Goal: Transaction & Acquisition: Purchase product/service

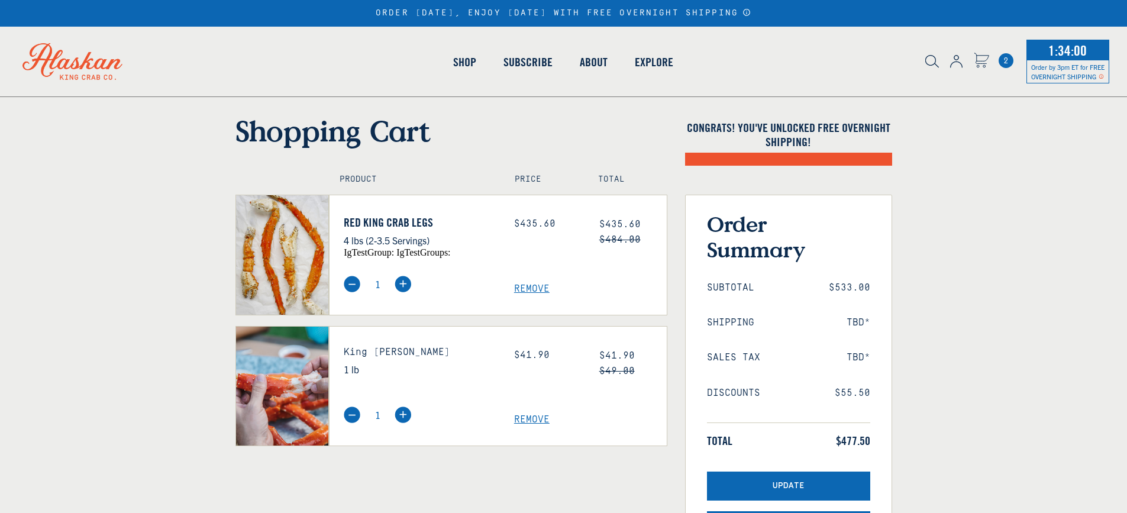
select select "40826592231503"
select select "40826730905679"
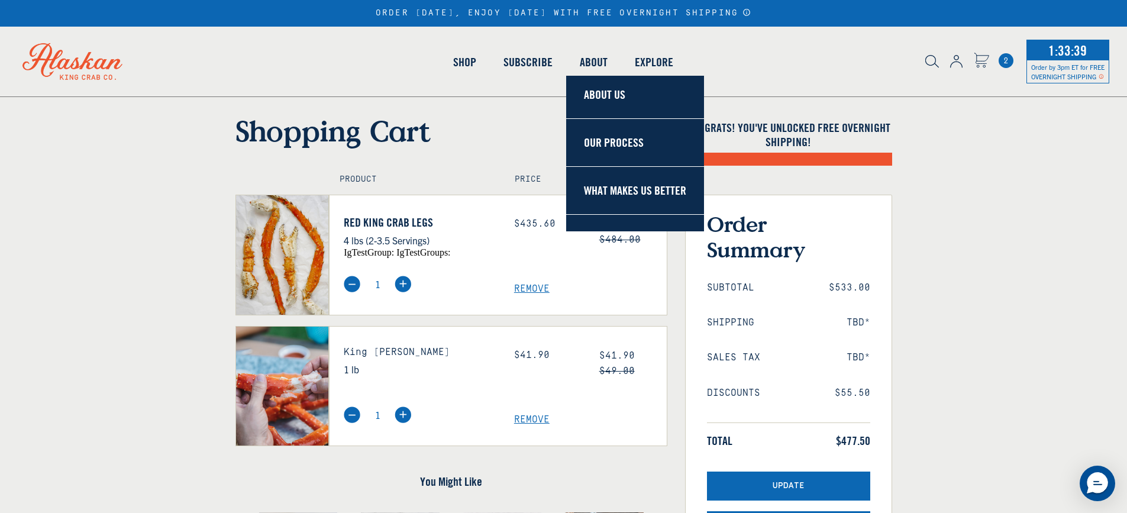
click at [603, 94] on link "About Us" at bounding box center [635, 103] width 138 height 31
